Goal: Task Accomplishment & Management: Manage account settings

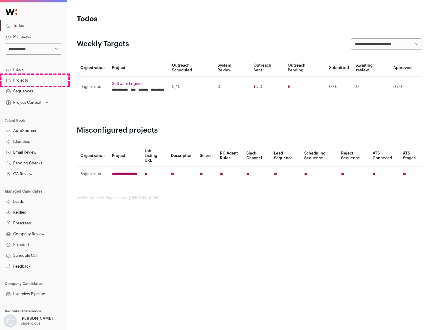
click at [33, 80] on link "Projects" at bounding box center [33, 80] width 67 height 11
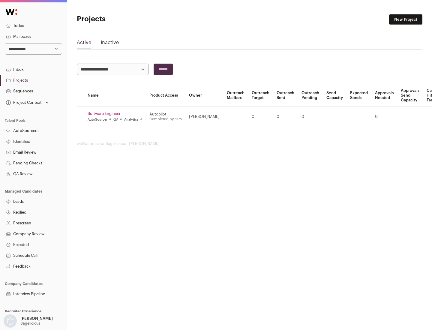
click at [117, 114] on link "Software Engineer" at bounding box center [115, 113] width 55 height 5
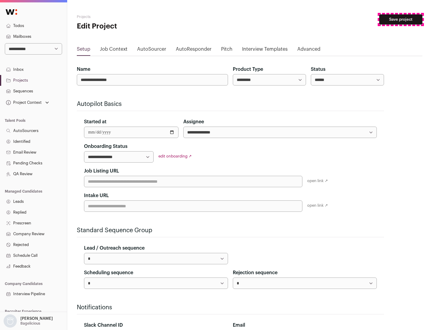
click at [401, 20] on button "Save project" at bounding box center [401, 19] width 43 height 10
